Goal: Find specific page/section: Find specific page/section

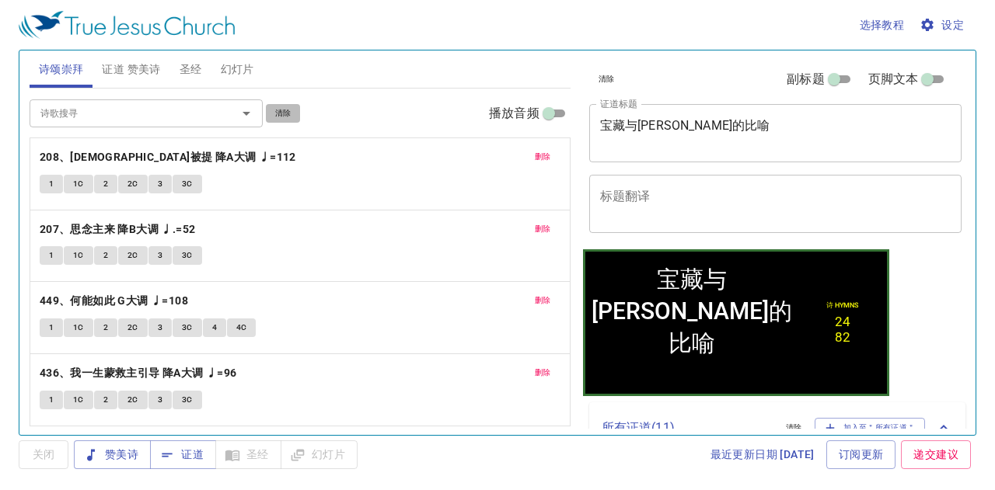
click at [283, 113] on span "清除" at bounding box center [283, 113] width 16 height 14
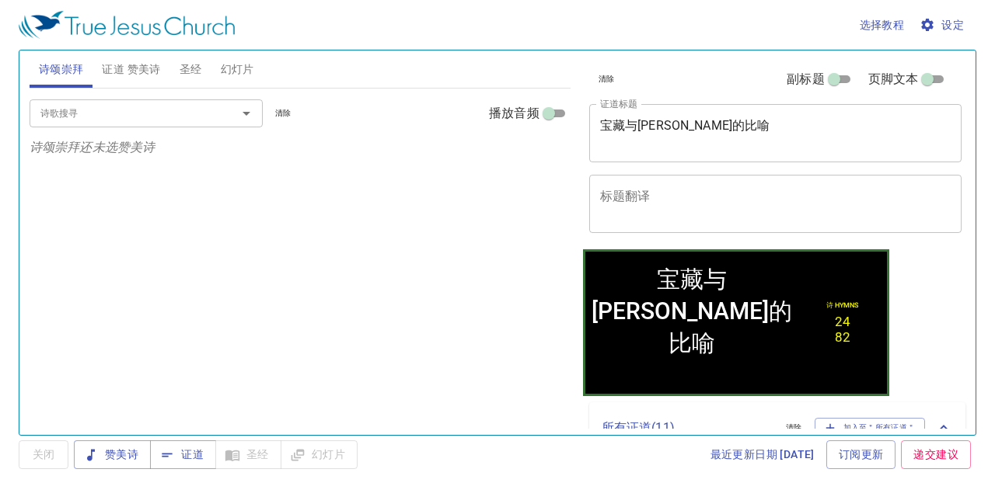
click at [606, 72] on span "清除" at bounding box center [607, 79] width 16 height 14
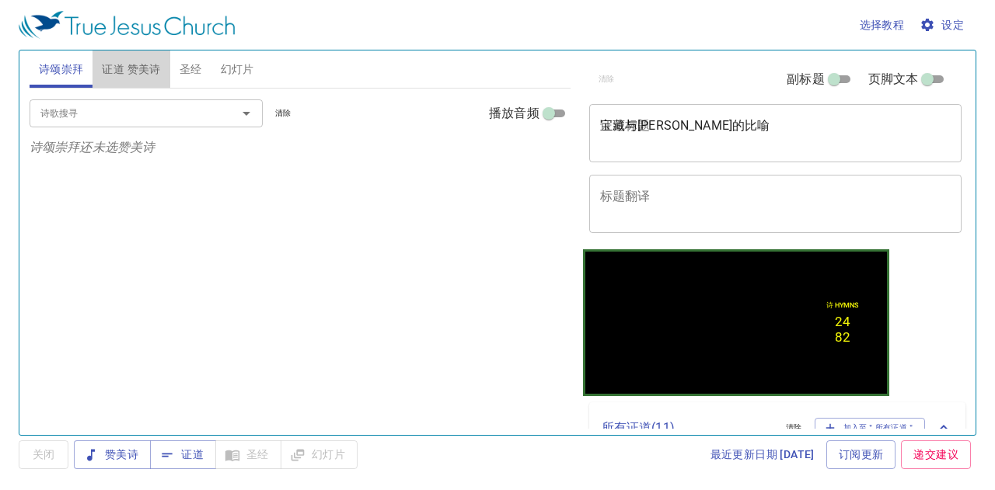
click at [140, 61] on span "证道 赞美诗" at bounding box center [131, 69] width 58 height 19
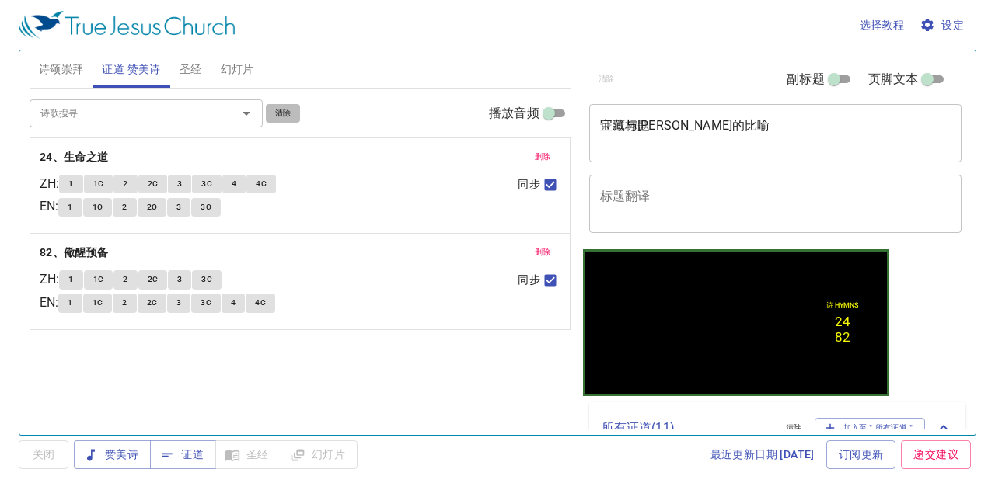
click at [280, 113] on span "清除" at bounding box center [283, 113] width 16 height 14
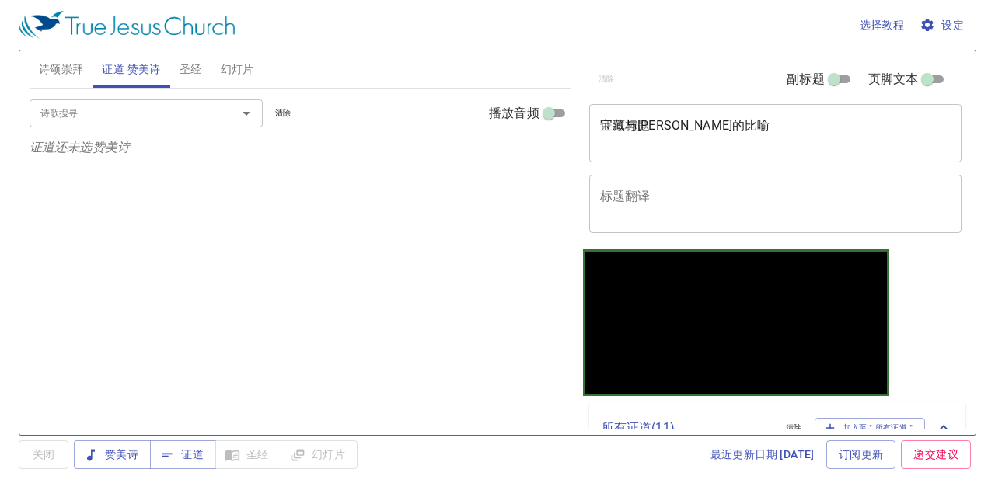
click at [224, 72] on span "幻灯片" at bounding box center [237, 69] width 33 height 19
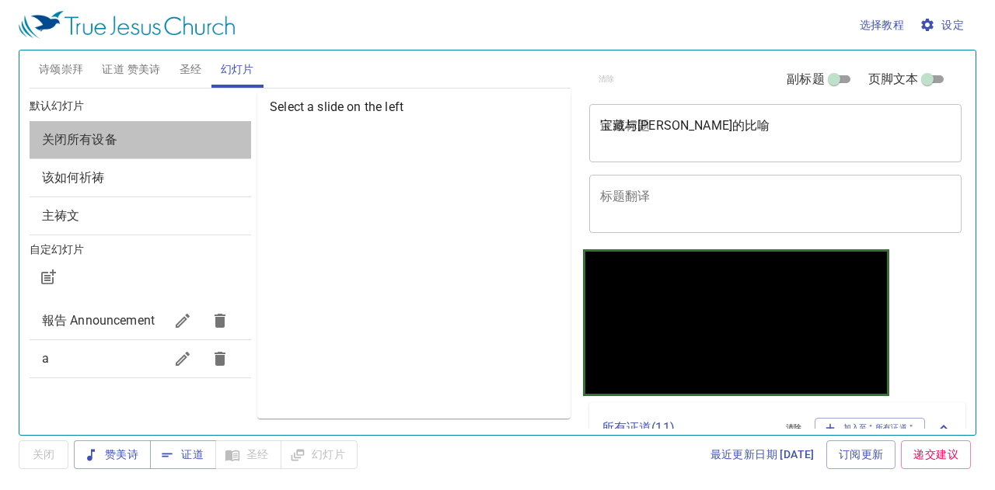
click at [225, 127] on div "关闭所有设备" at bounding box center [141, 139] width 222 height 37
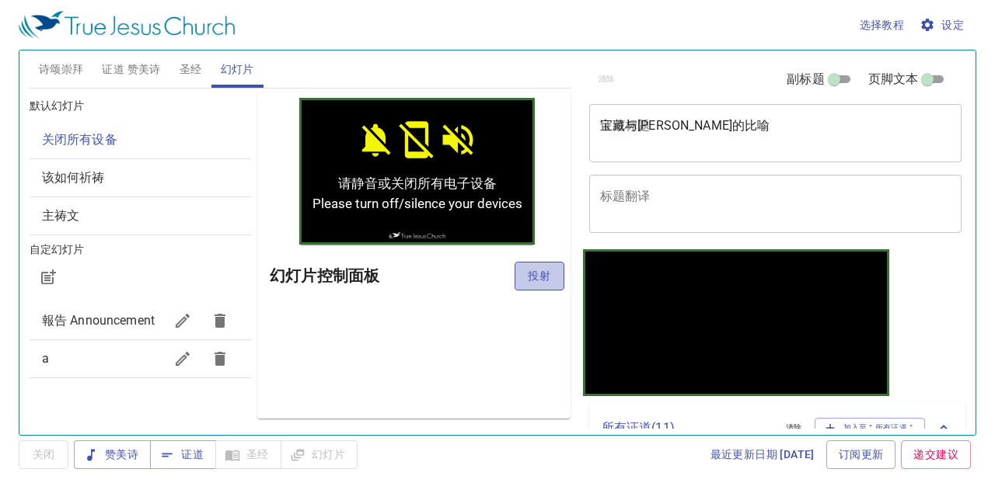
click at [532, 278] on span "投射" at bounding box center [539, 276] width 25 height 19
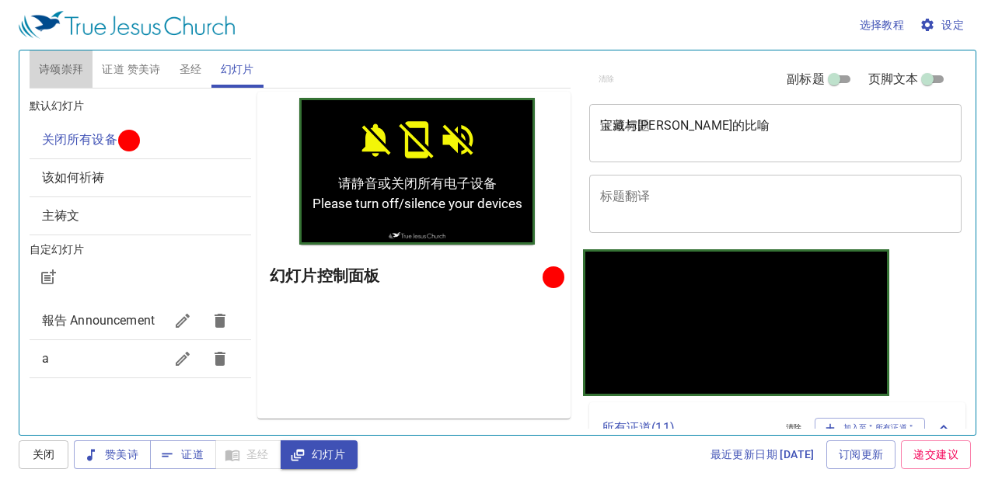
click at [72, 71] on span "诗颂崇拜" at bounding box center [61, 69] width 45 height 19
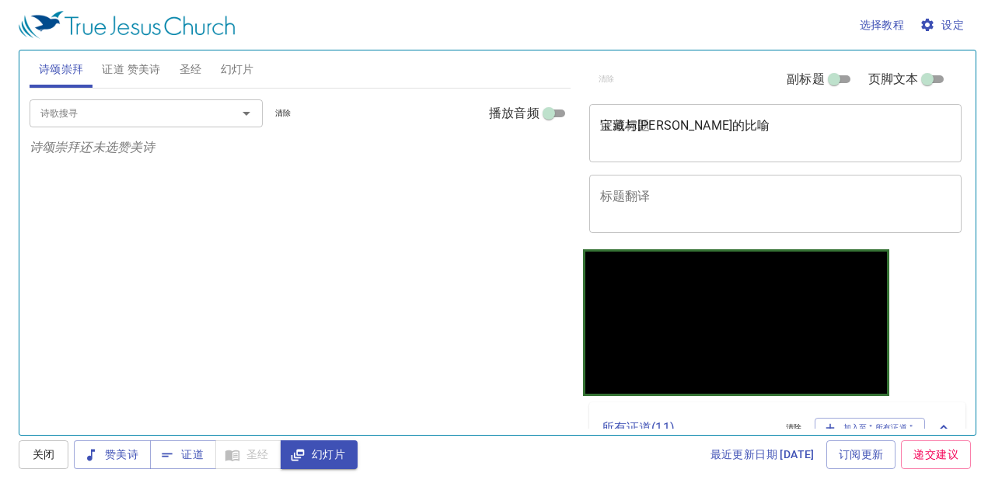
click at [97, 117] on input "诗歌搜寻" at bounding box center [123, 113] width 178 height 18
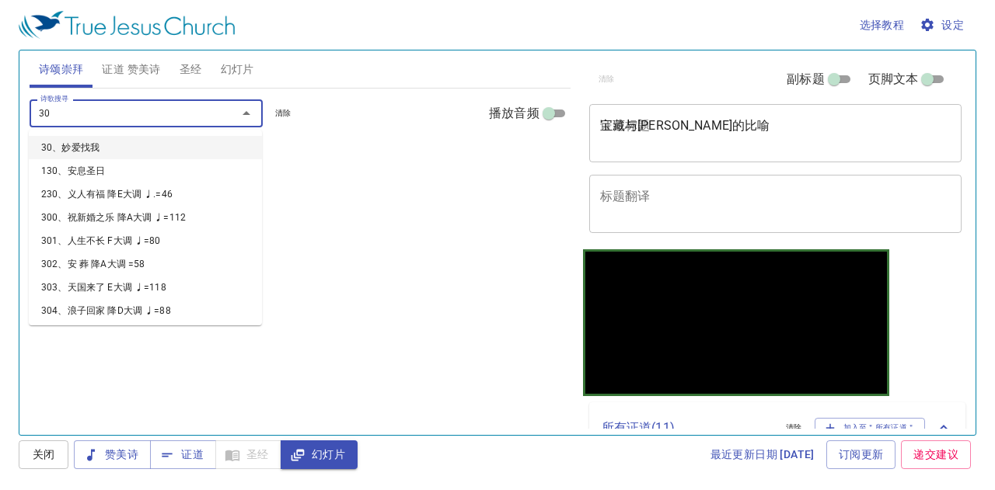
type input "305"
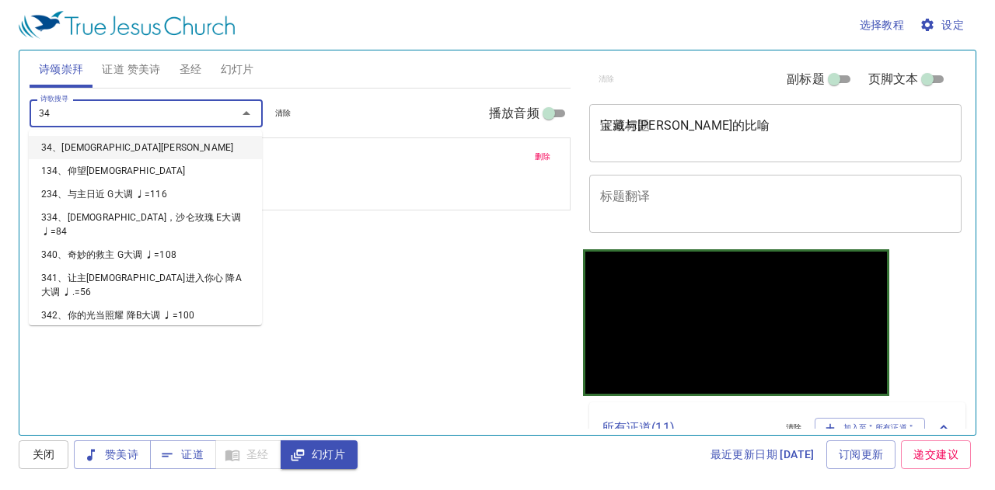
type input "345"
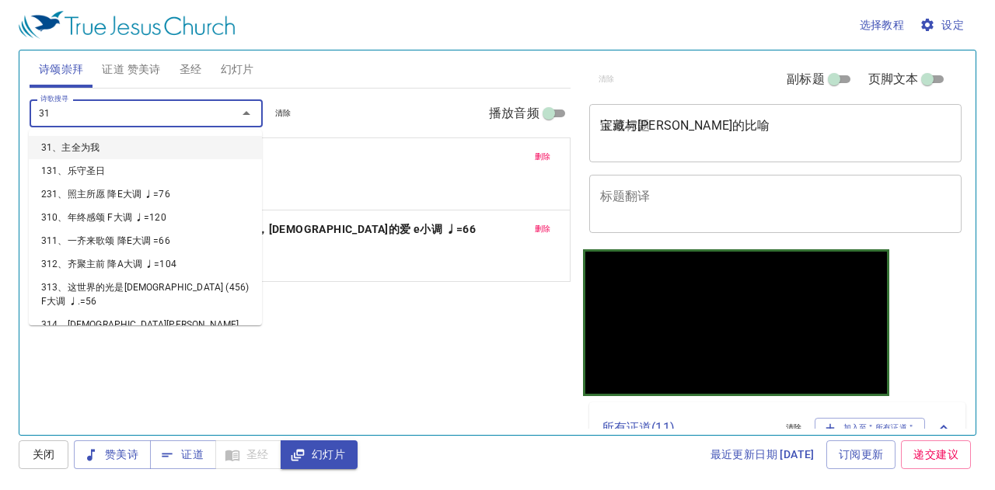
type input "318"
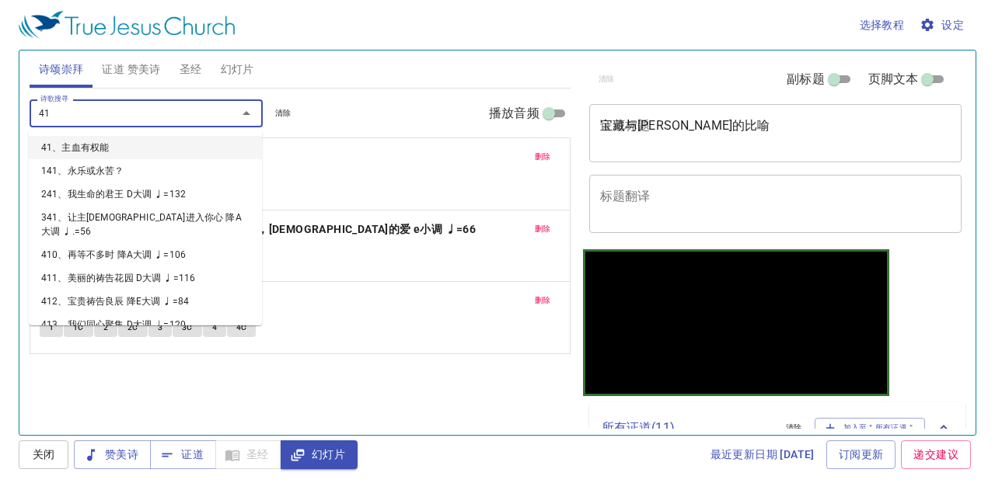
type input "410"
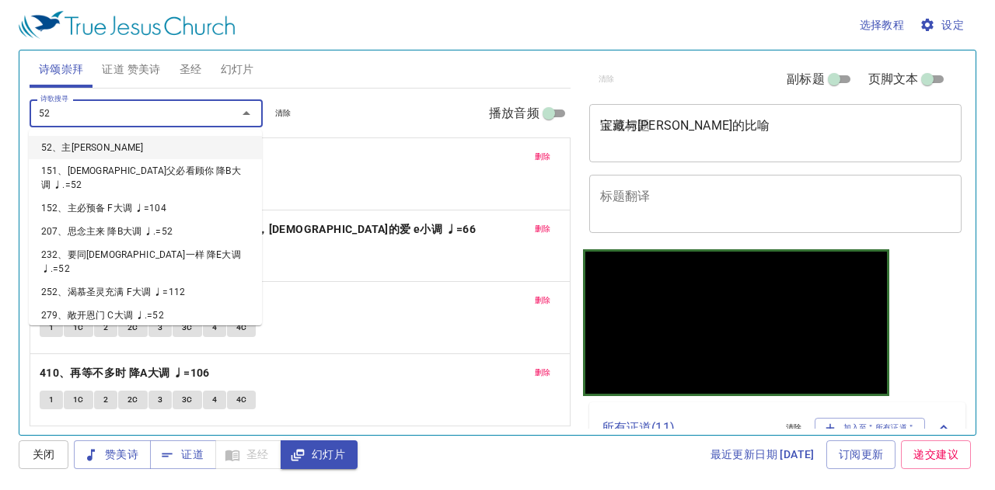
type input "524"
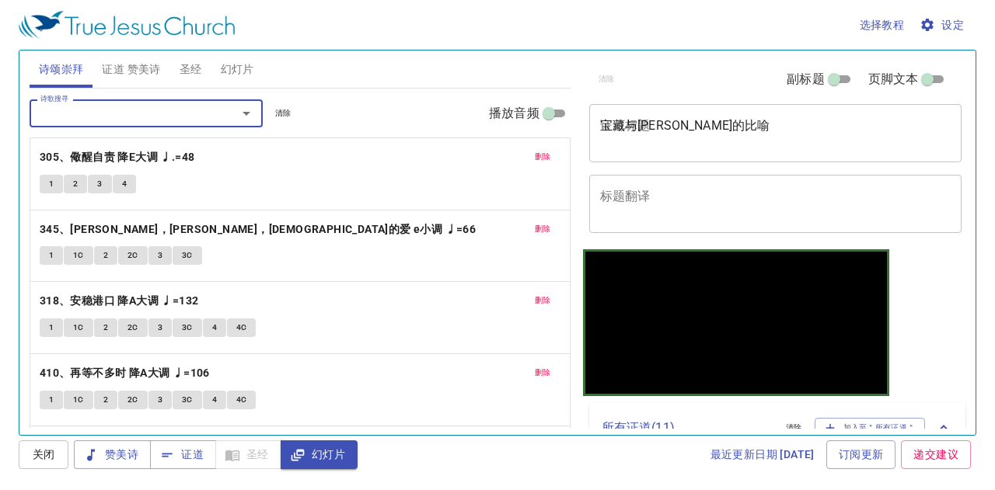
scroll to position [81, 0]
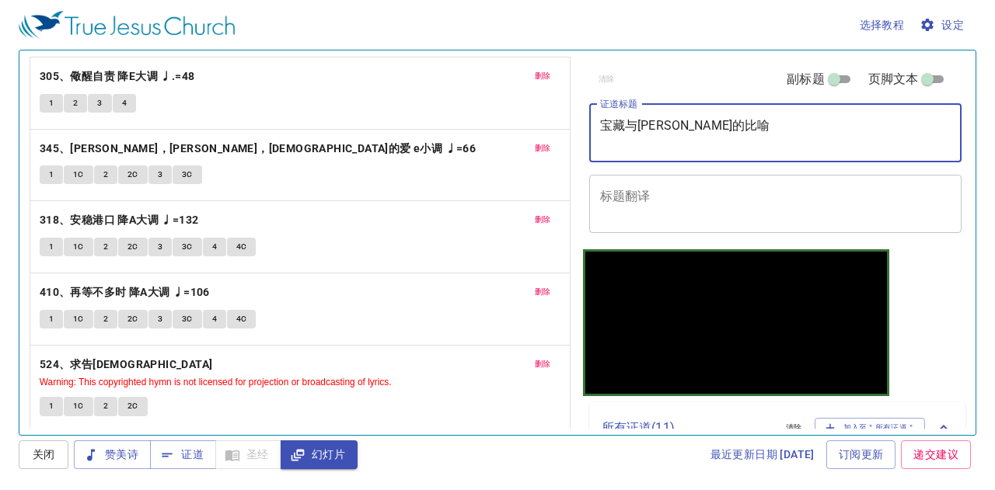
click at [611, 130] on textarea "宝藏与珠子的比喻" at bounding box center [775, 133] width 351 height 30
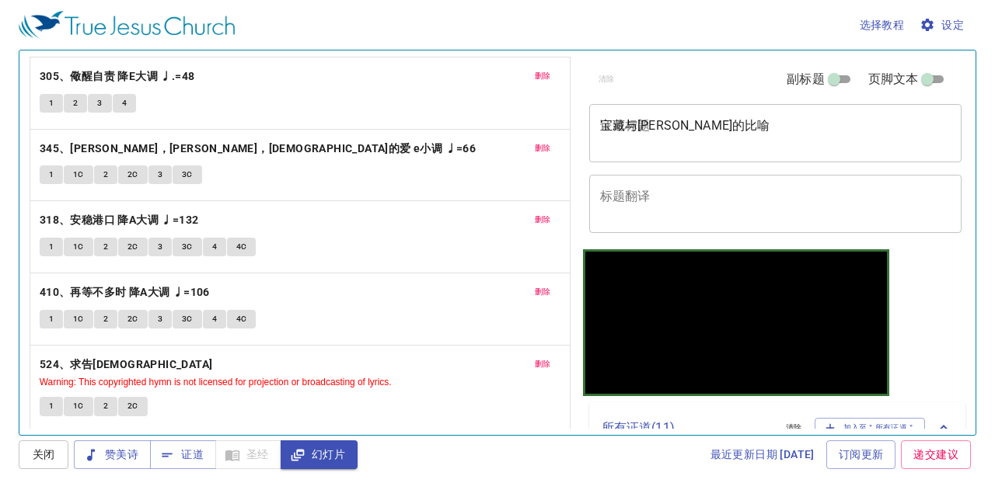
click at [754, 156] on div "宝藏与珠子的比喻 x 证道标题" at bounding box center [775, 133] width 373 height 58
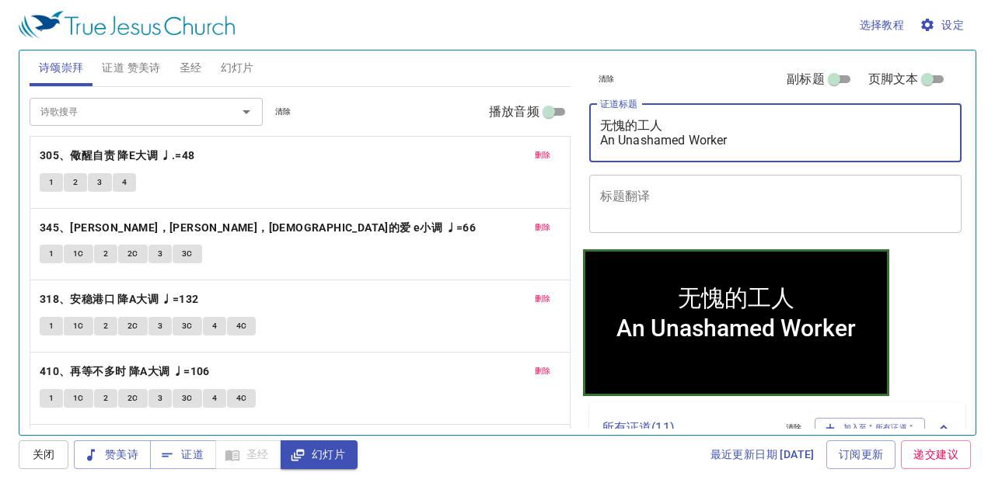
scroll to position [0, 0]
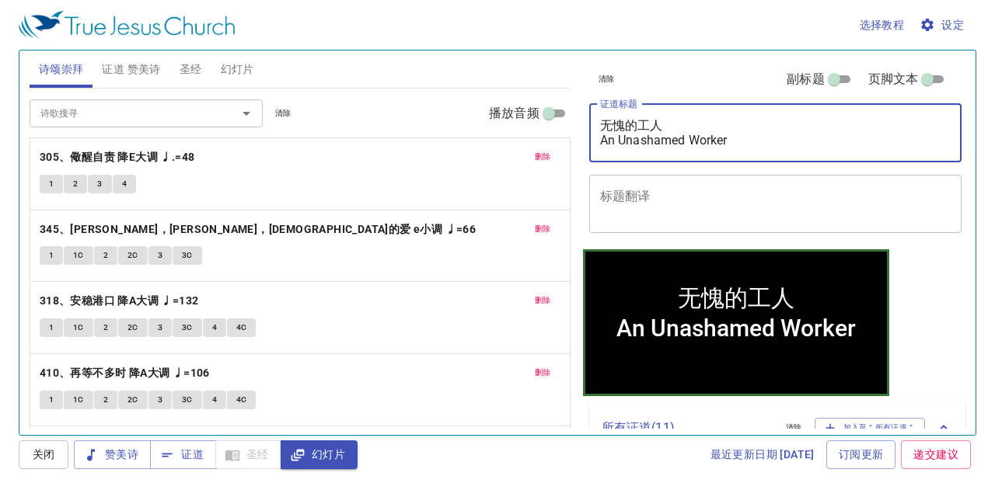
type textarea "无愧的工人 An Unashamed Worker"
click at [113, 65] on span "证道 赞美诗" at bounding box center [131, 69] width 58 height 19
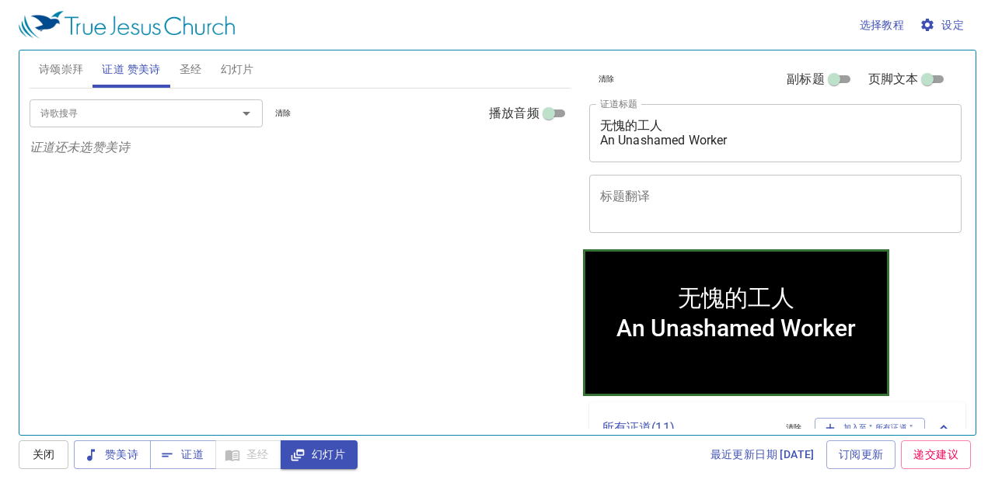
click at [141, 112] on input "诗歌搜寻" at bounding box center [123, 113] width 178 height 18
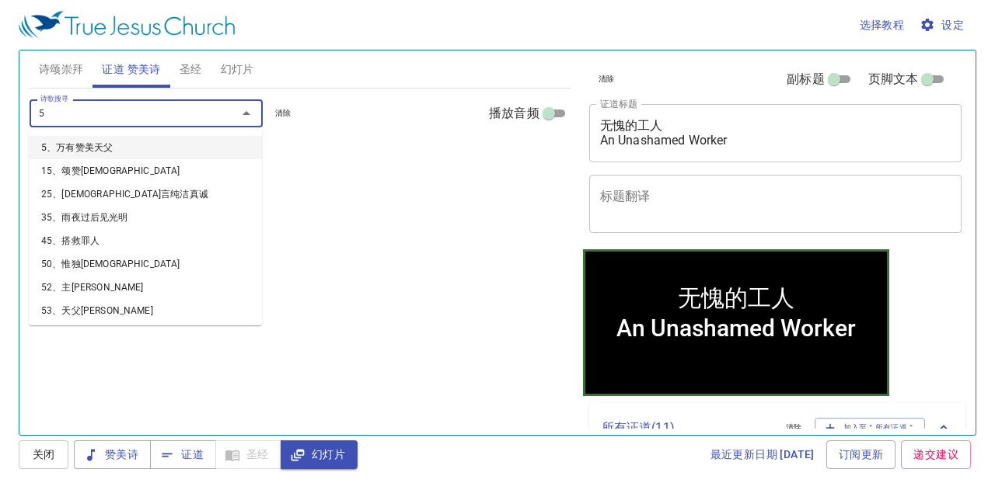
type input "58"
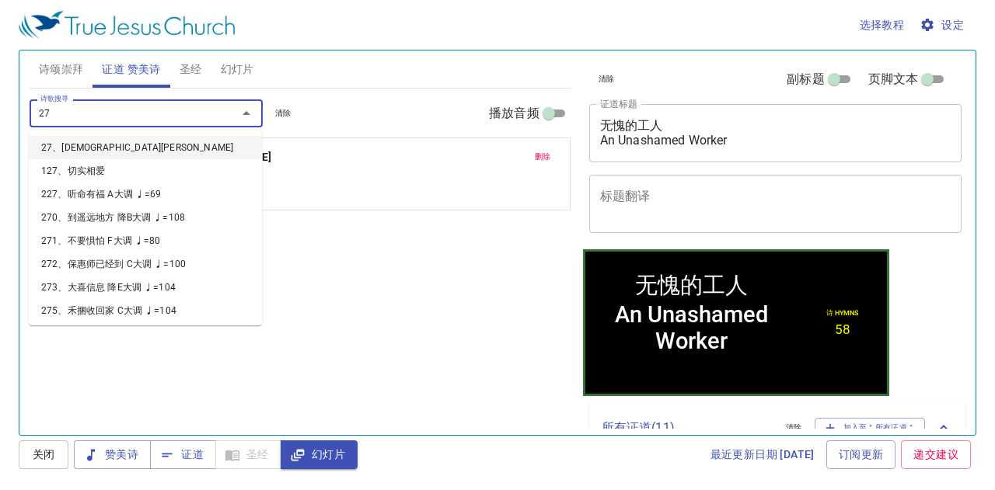
type input "275"
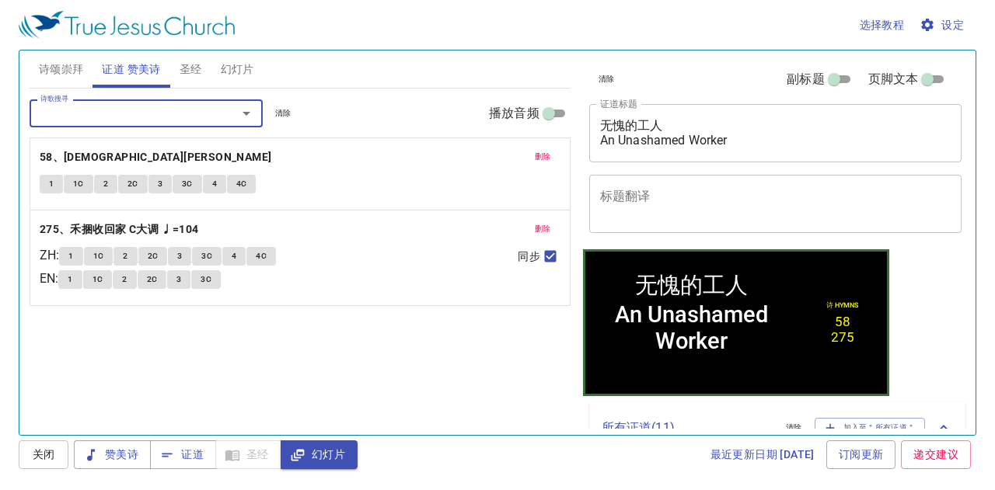
click at [67, 58] on button "诗颂崇拜" at bounding box center [62, 69] width 64 height 37
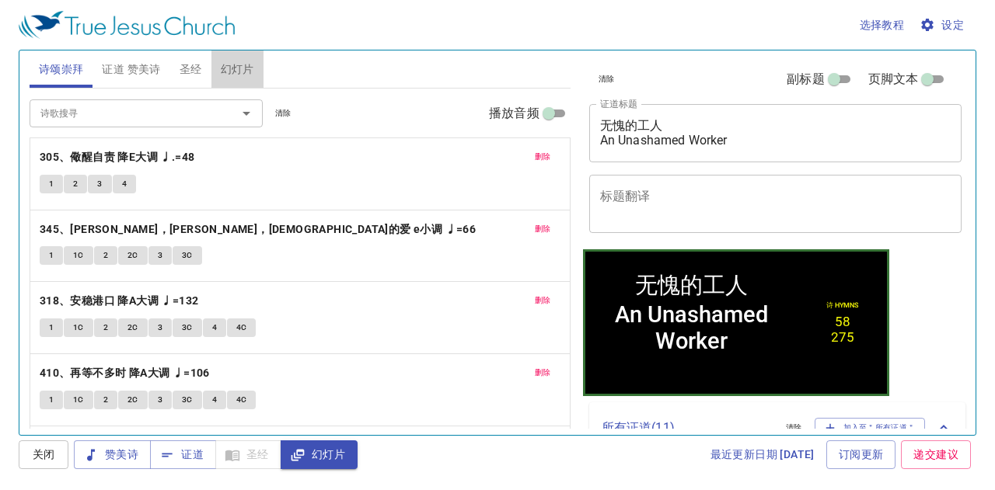
click at [245, 63] on span "幻灯片" at bounding box center [237, 69] width 33 height 19
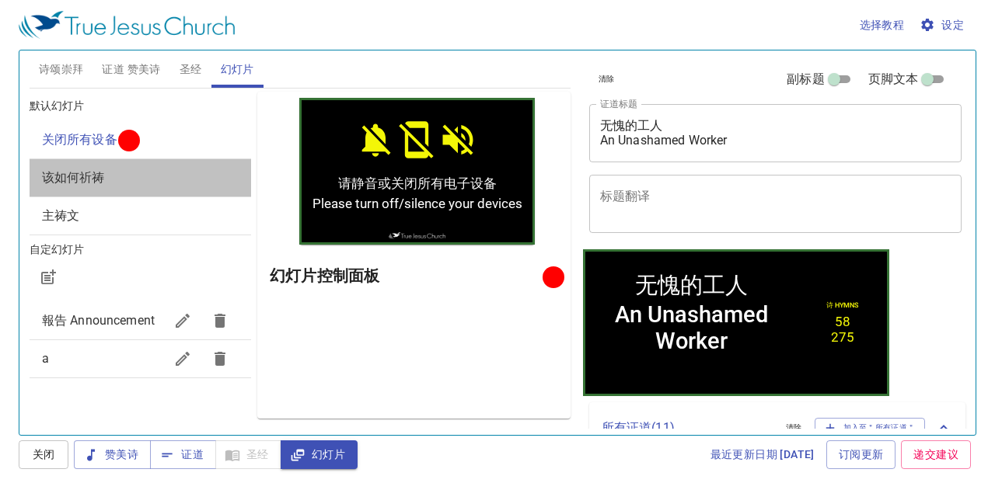
click at [154, 190] on div "该如何祈祷" at bounding box center [141, 177] width 222 height 37
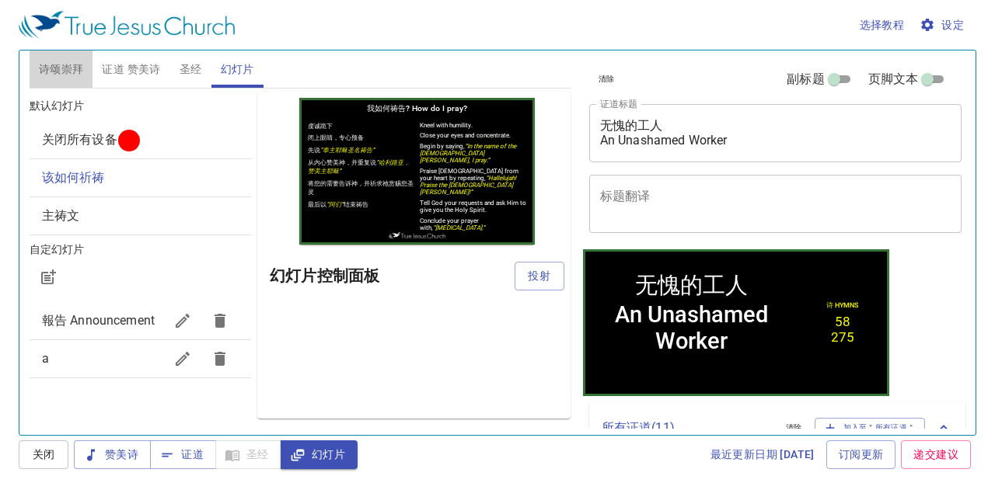
click at [65, 65] on span "诗颂崇拜" at bounding box center [61, 69] width 45 height 19
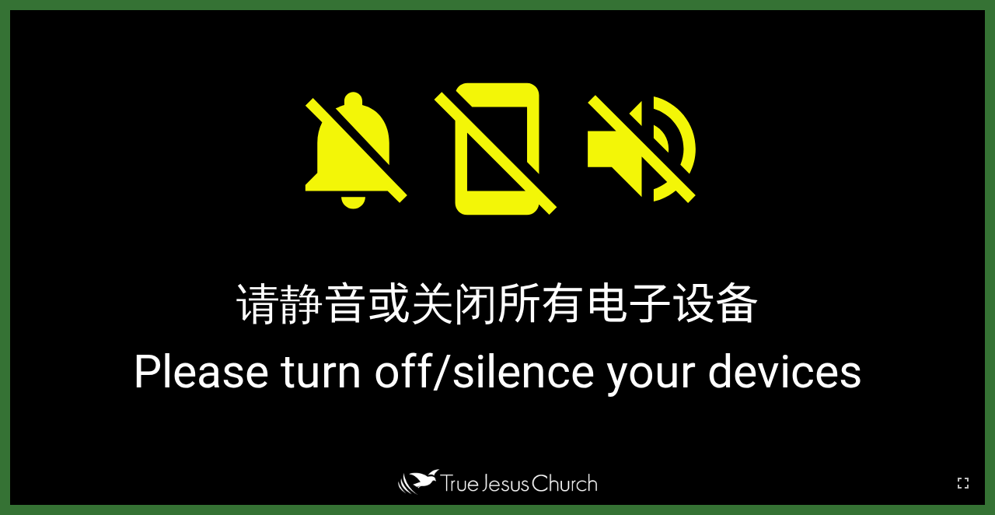
click at [627, 495] on div at bounding box center [497, 483] width 995 height 63
click at [627, 503] on div at bounding box center [497, 483] width 995 height 63
click at [627, 511] on div at bounding box center [497, 483] width 995 height 63
click at [627, 496] on div at bounding box center [497, 483] width 995 height 63
click at [627, 511] on div at bounding box center [497, 483] width 995 height 63
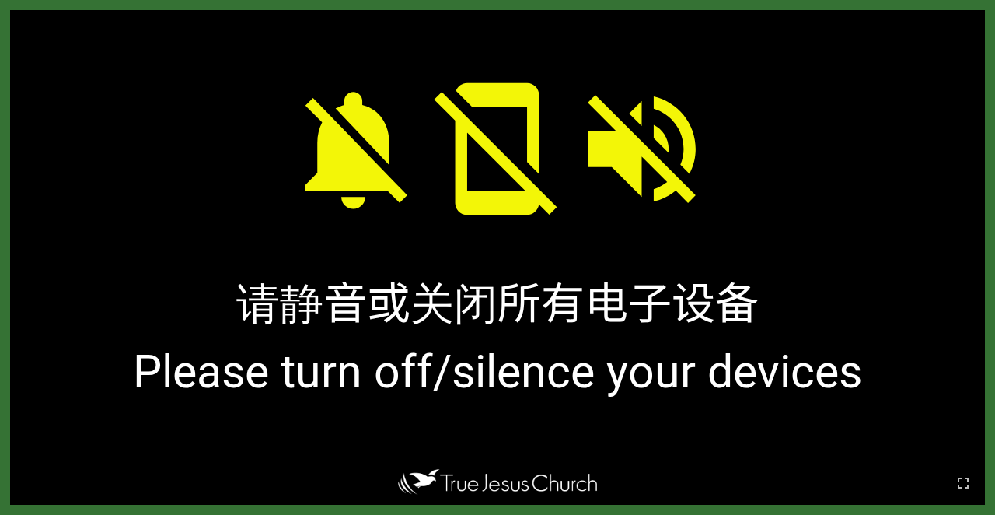
click at [627, 511] on div at bounding box center [497, 483] width 995 height 63
click at [627, 490] on div at bounding box center [497, 483] width 995 height 63
click at [627, 494] on div at bounding box center [497, 483] width 995 height 63
click at [627, 496] on button "button" at bounding box center [962, 482] width 37 height 37
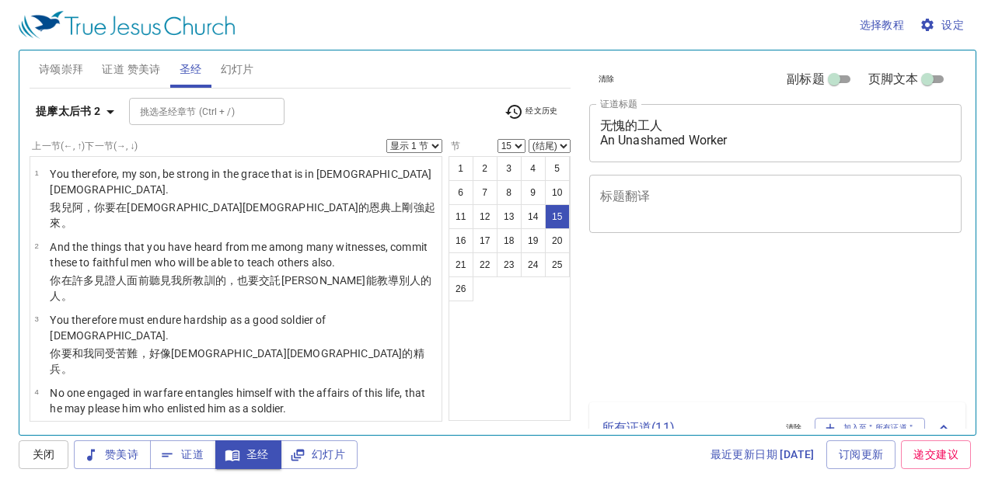
select select "15"
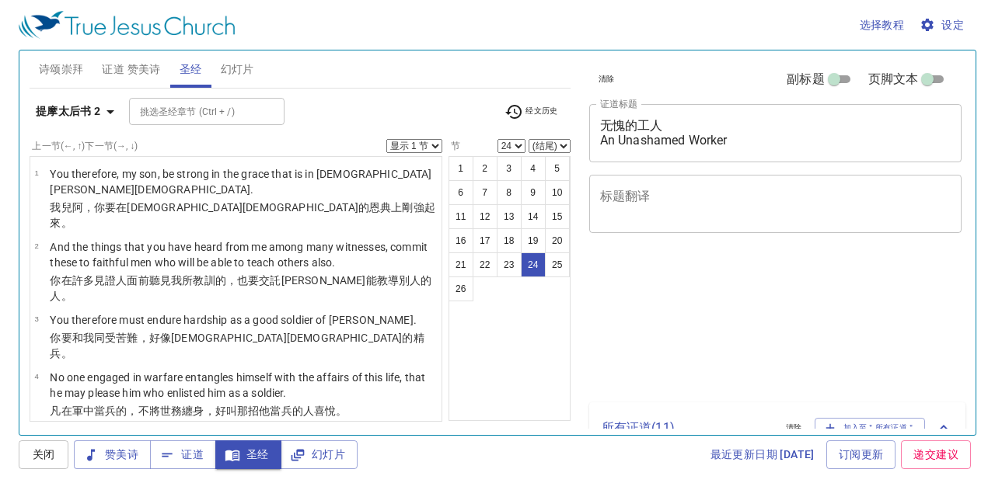
select select "24"
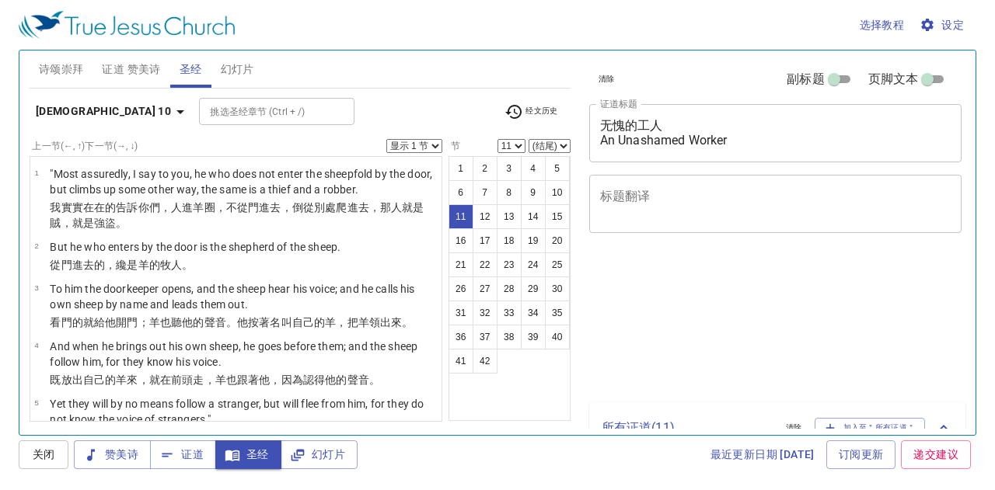
select select "11"
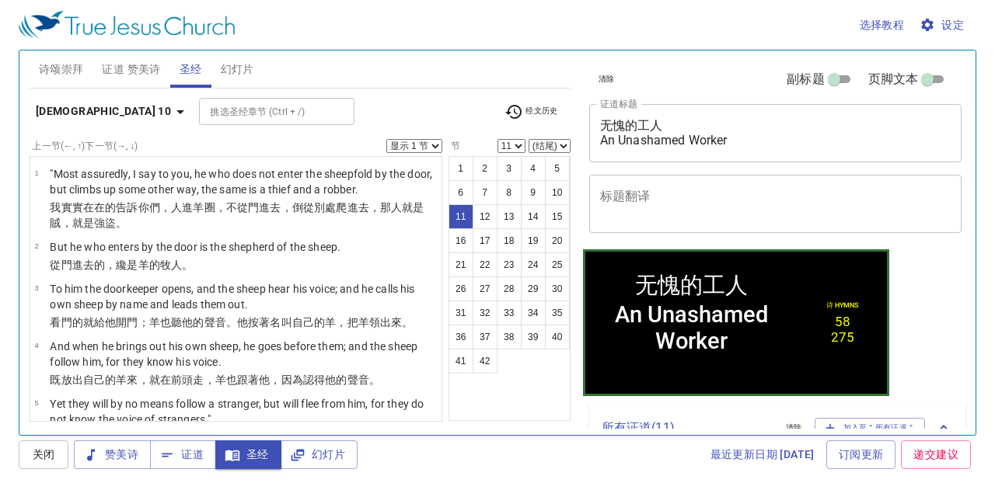
scroll to position [563, 0]
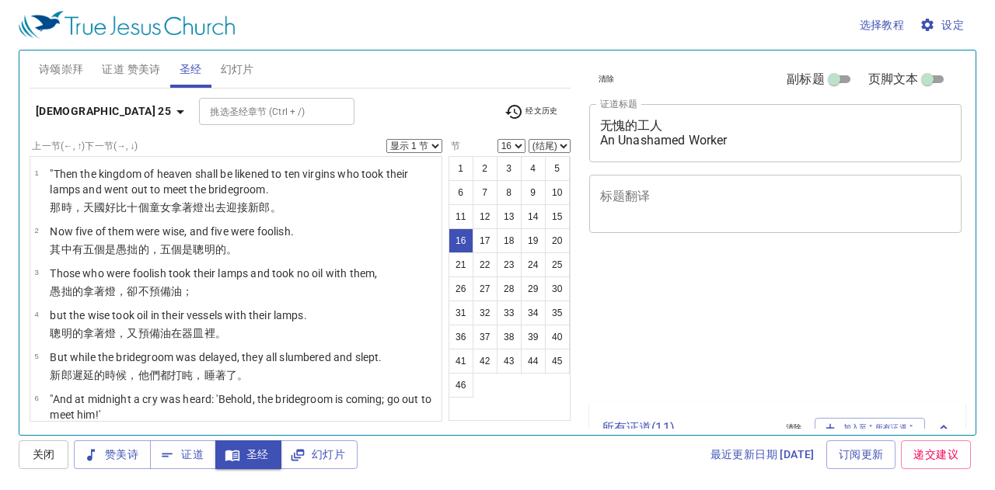
select select "16"
select select "25"
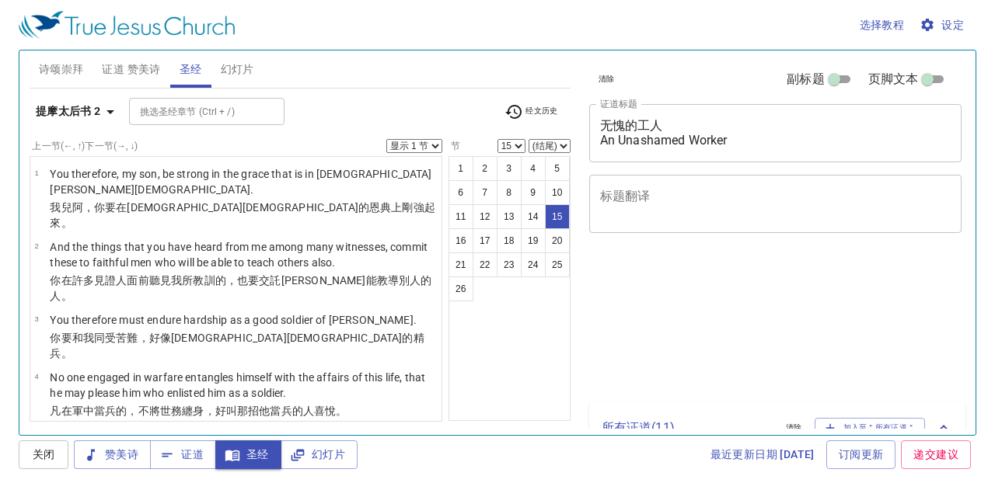
select select "15"
